Goal: Check status: Check status

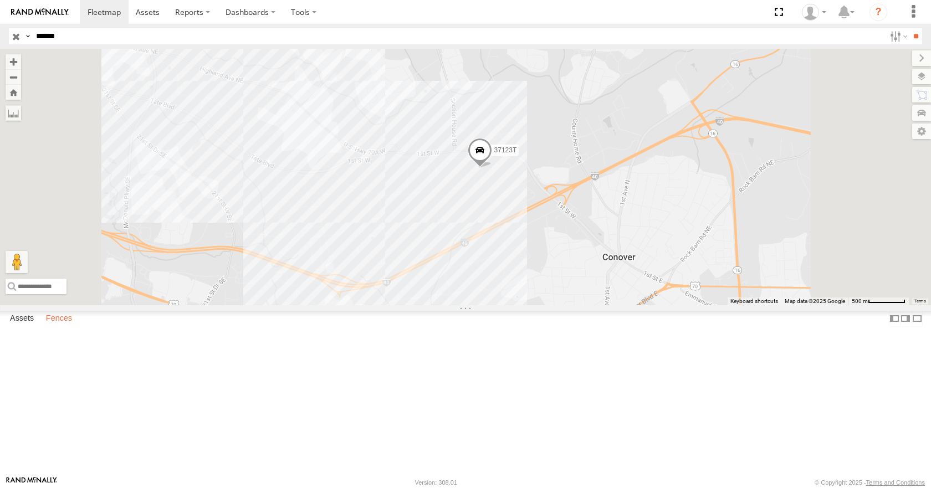
click at [65, 327] on label "Fences" at bounding box center [58, 319] width 37 height 16
click at [62, 327] on label "Fences" at bounding box center [58, 319] width 37 height 16
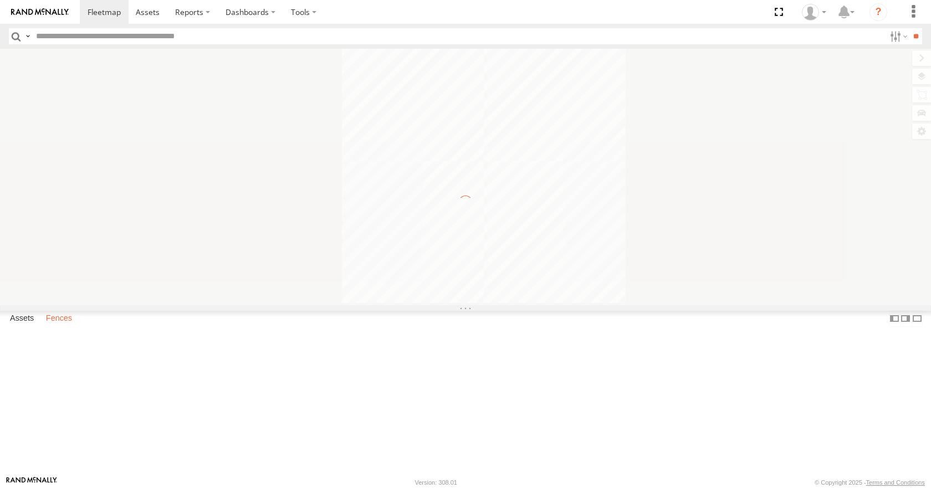
click at [63, 327] on label "Fences" at bounding box center [58, 319] width 37 height 16
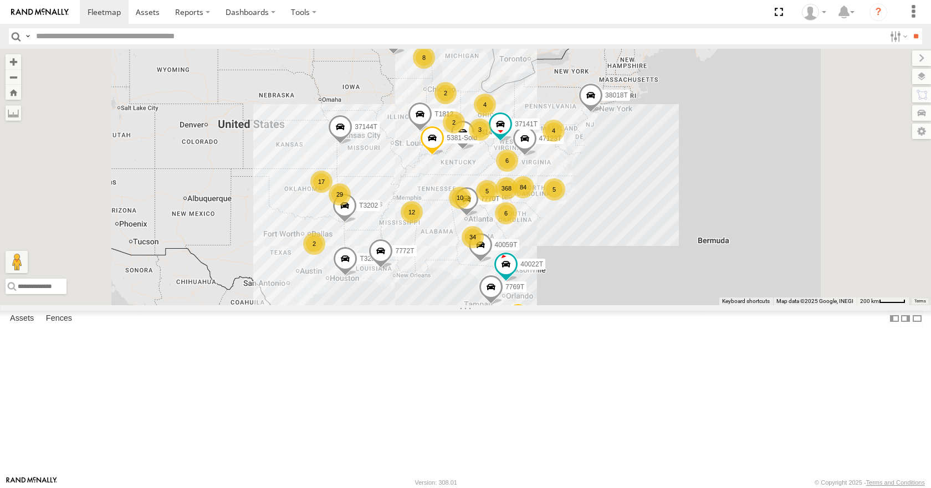
scroll to position [997, 0]
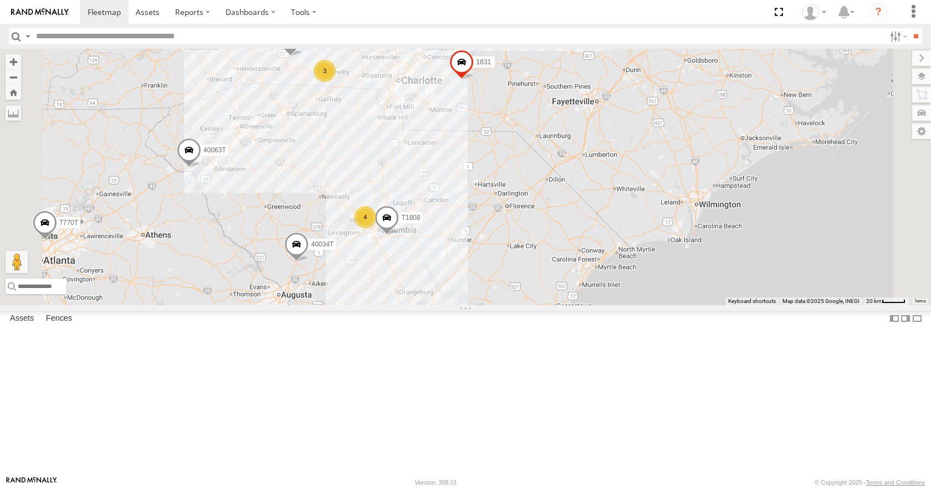
drag, startPoint x: 585, startPoint y: 434, endPoint x: 639, endPoint y: 326, distance: 120.9
click at [639, 305] on div "47117T T3209 7774T 5318 7770T 40028T 40022T 5414 7769T 7772T 38018T T1812 40059…" at bounding box center [465, 177] width 931 height 256
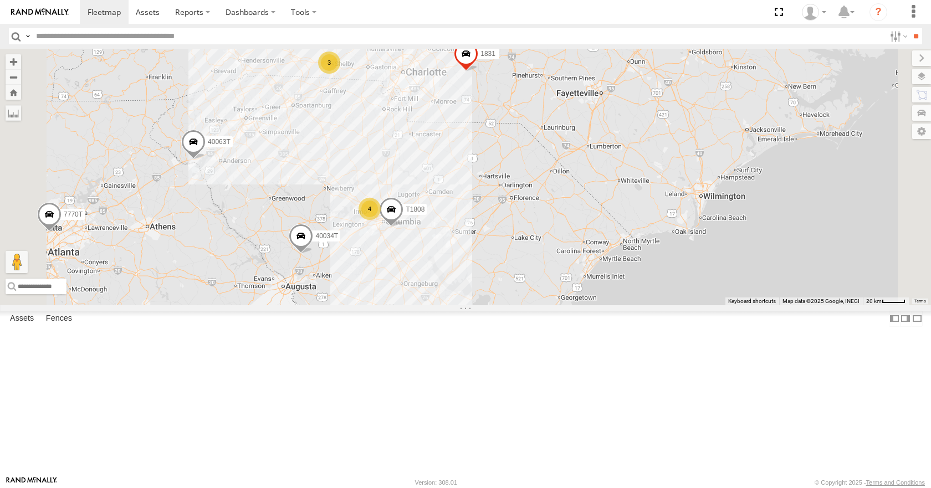
click at [313, 254] on span at bounding box center [301, 239] width 24 height 30
